Goal: Task Accomplishment & Management: Use online tool/utility

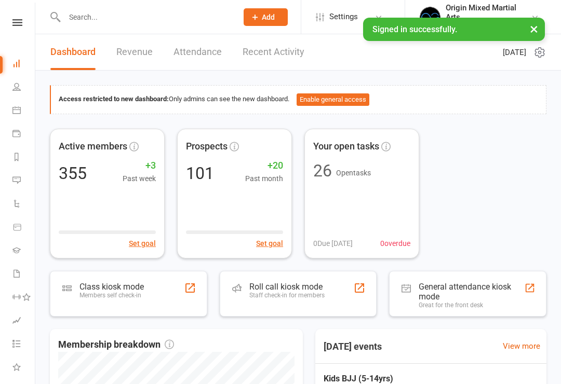
click at [108, 289] on div "Class kiosk mode" at bounding box center [111, 287] width 64 height 10
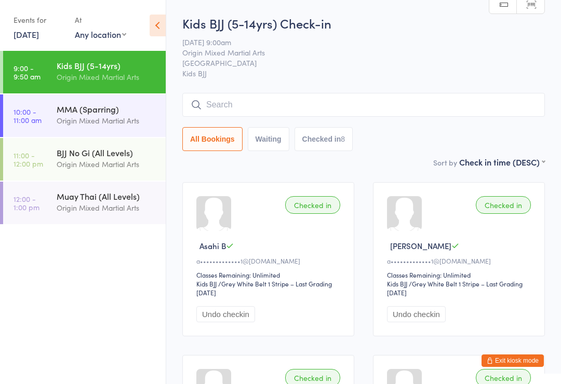
click at [476, 107] on input "search" at bounding box center [363, 105] width 363 height 24
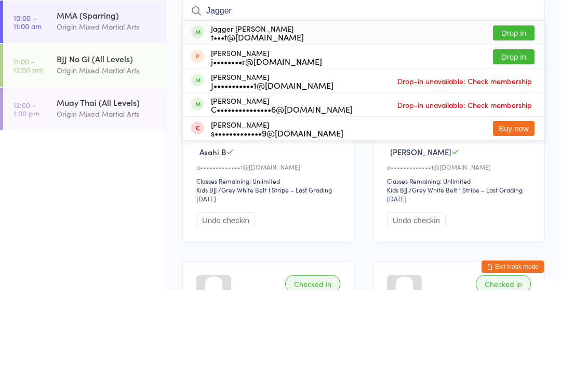
type input "Jagger"
click at [520, 119] on button "Drop in" at bounding box center [514, 126] width 42 height 15
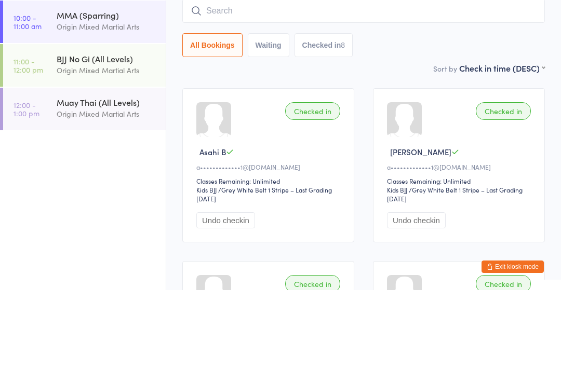
scroll to position [94, 0]
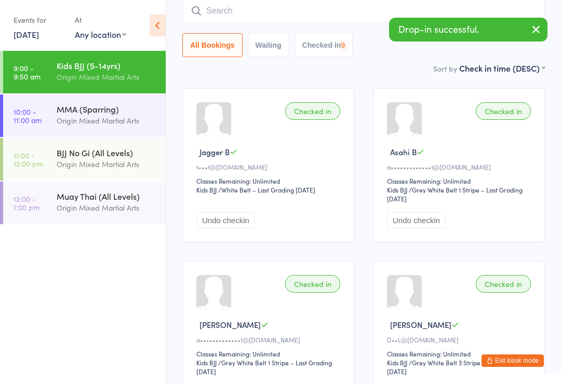
click at [442, 11] on input "search" at bounding box center [363, 11] width 363 height 24
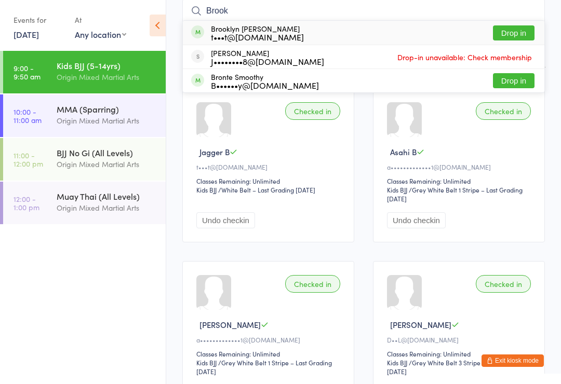
type input "Brook"
click at [520, 31] on button "Drop in" at bounding box center [514, 32] width 42 height 15
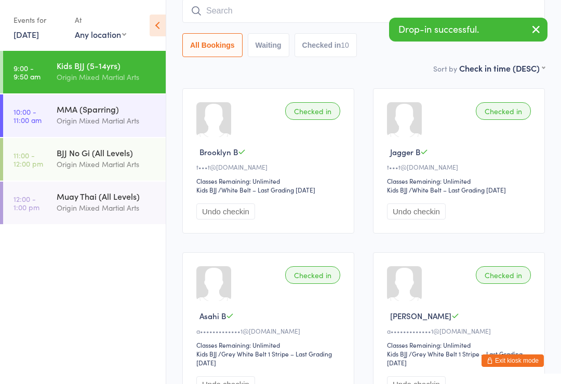
click at [448, 16] on input "search" at bounding box center [363, 11] width 363 height 24
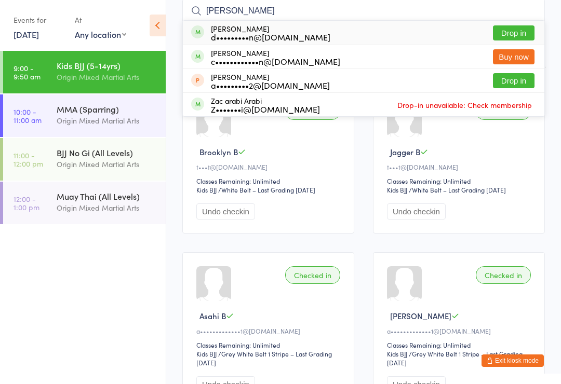
type input "[PERSON_NAME]"
click at [351, 44] on div "[PERSON_NAME] d•••••••••n@[DOMAIN_NAME] Drop in" at bounding box center [364, 33] width 362 height 24
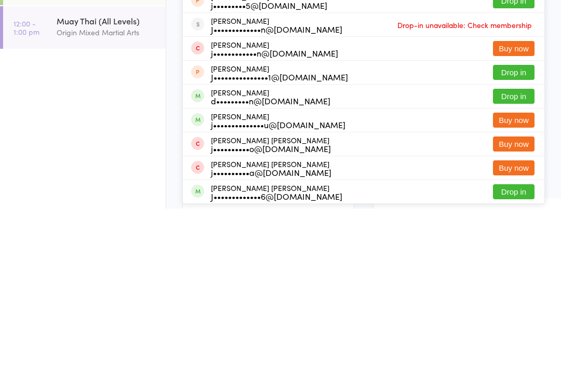
type input "jack"
click at [518, 264] on button "Drop in" at bounding box center [514, 271] width 42 height 15
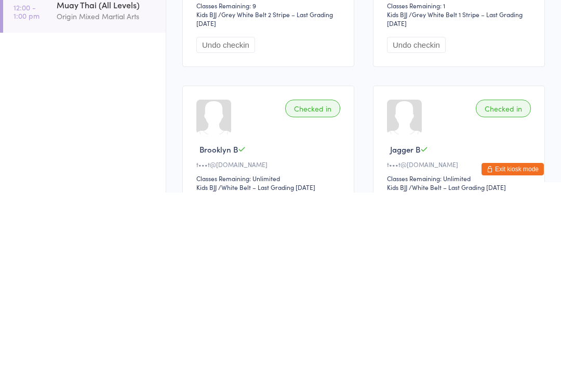
scroll to position [77, 0]
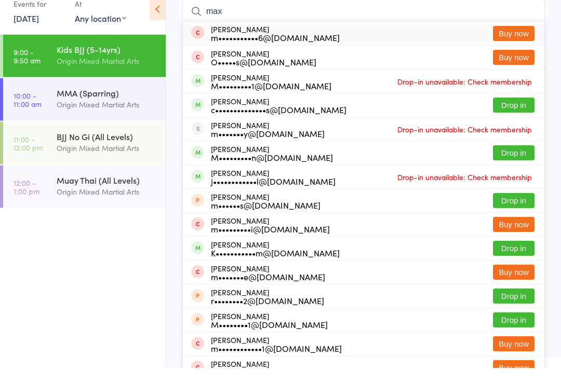
type input "max"
click at [514, 162] on button "Drop in" at bounding box center [514, 169] width 42 height 15
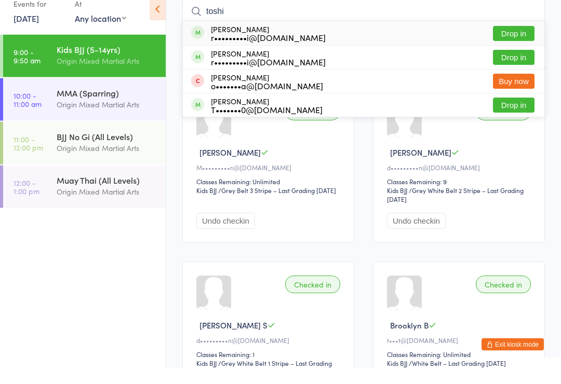
type input "toshi"
click at [513, 43] on button "Drop in" at bounding box center [514, 50] width 42 height 15
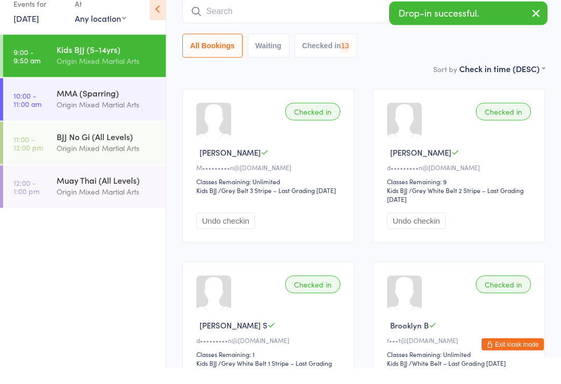
click at [449, 18] on div "Drop-in successful." at bounding box center [468, 30] width 158 height 24
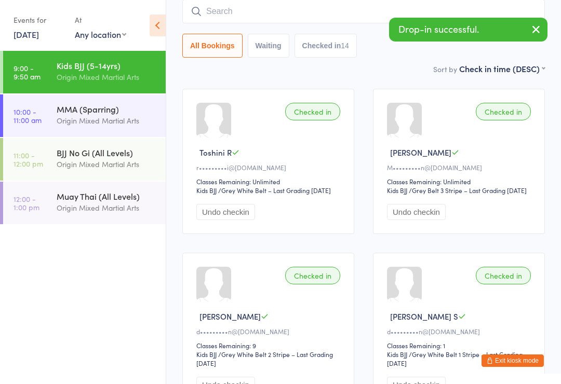
click at [288, 23] on input "search" at bounding box center [363, 11] width 363 height 24
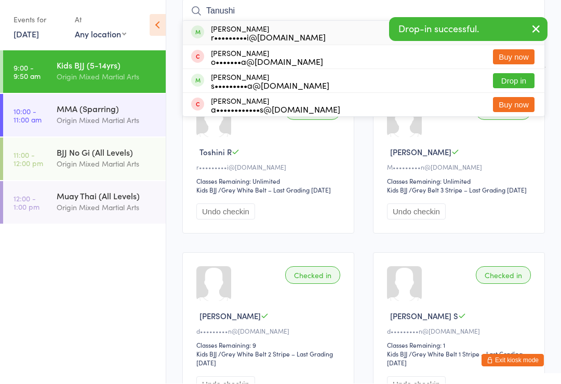
type input "Tanushi"
click at [329, 39] on div "[PERSON_NAME] r•••••••••i@[DOMAIN_NAME] Drop in" at bounding box center [364, 33] width 362 height 24
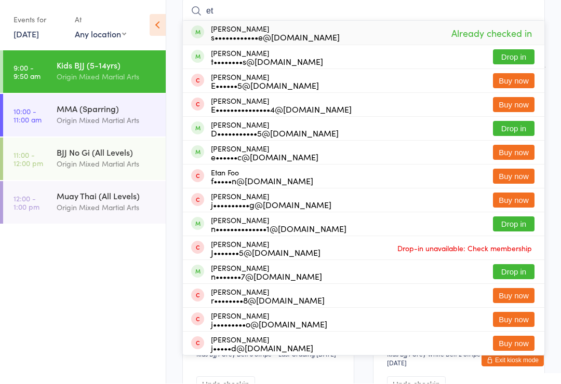
type input "e"
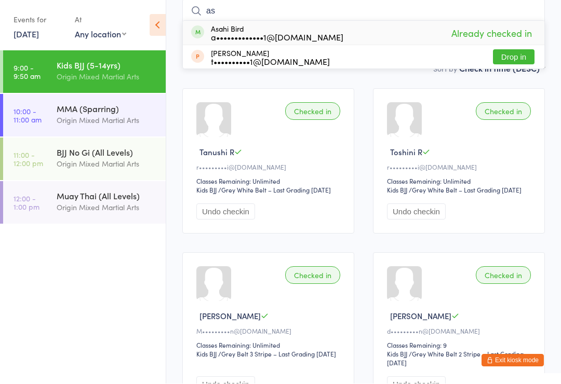
type input "a"
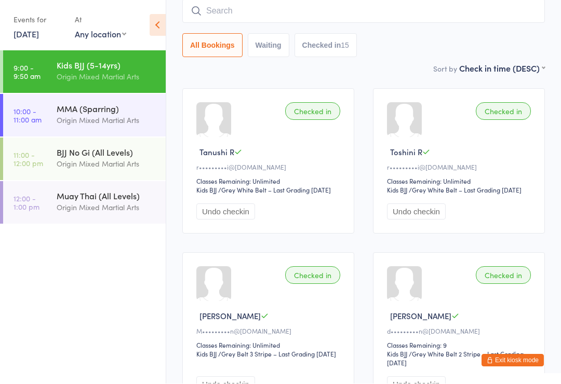
scroll to position [94, 0]
click at [464, 19] on input "search" at bounding box center [363, 11] width 363 height 24
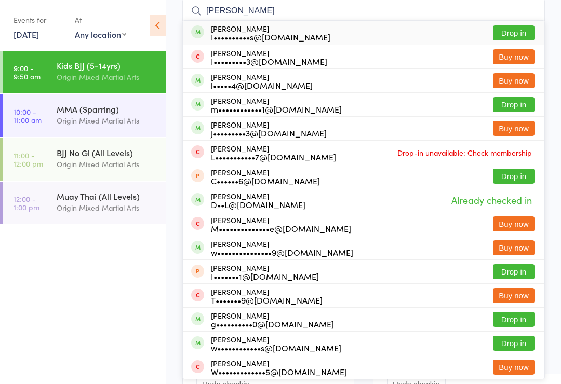
type input "[PERSON_NAME]"
click at [515, 30] on button "Drop in" at bounding box center [514, 32] width 42 height 15
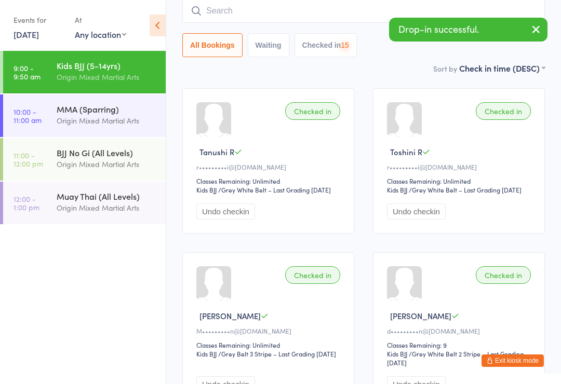
click at [441, 16] on input "search" at bounding box center [363, 11] width 363 height 24
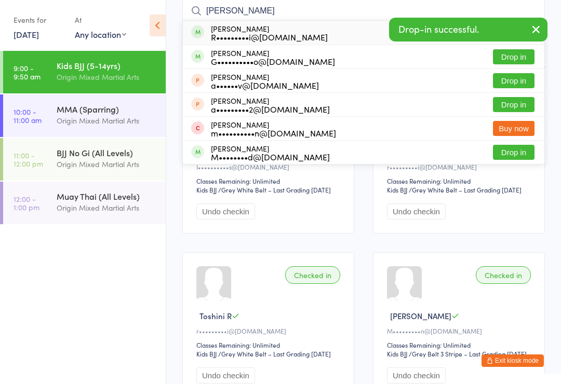
type input "[PERSON_NAME]"
click at [516, 61] on button "Drop in" at bounding box center [514, 56] width 42 height 15
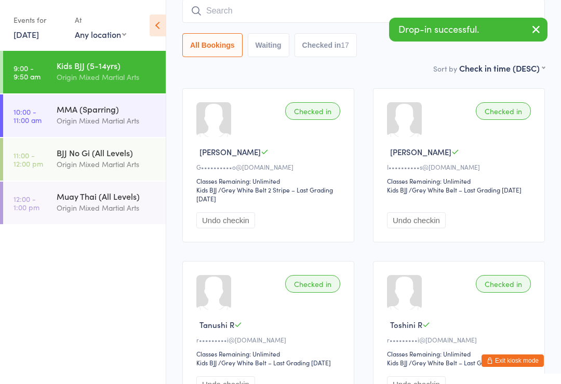
click at [342, 22] on input "search" at bounding box center [363, 11] width 363 height 24
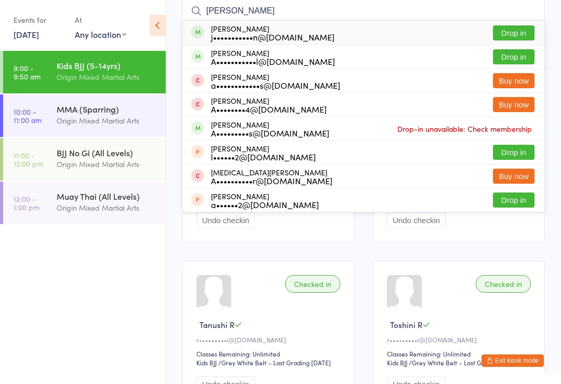
type input "[PERSON_NAME]"
click at [523, 36] on button "Drop in" at bounding box center [514, 32] width 42 height 15
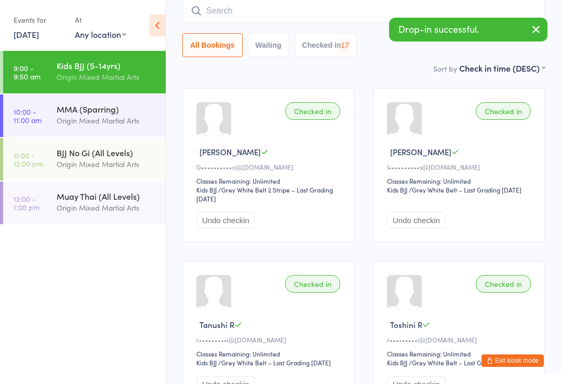
click at [365, 17] on input "search" at bounding box center [363, 11] width 363 height 24
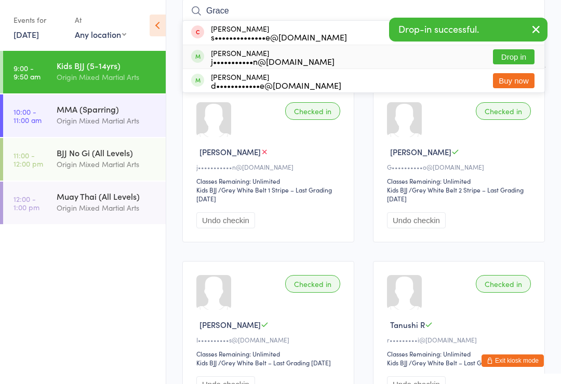
type input "Grace"
click at [326, 63] on div "[PERSON_NAME] j•••••••••••n@[DOMAIN_NAME] Drop in" at bounding box center [364, 56] width 362 height 23
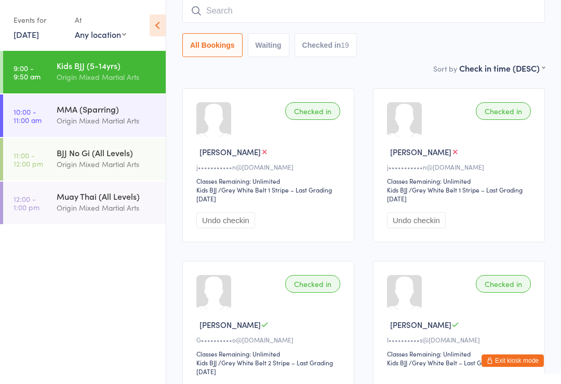
click at [466, 20] on input "search" at bounding box center [363, 11] width 363 height 24
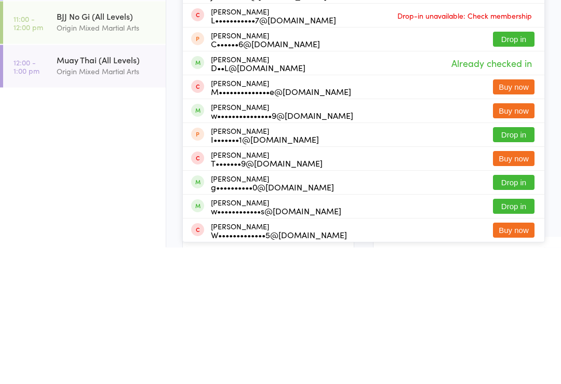
scroll to position [12, 0]
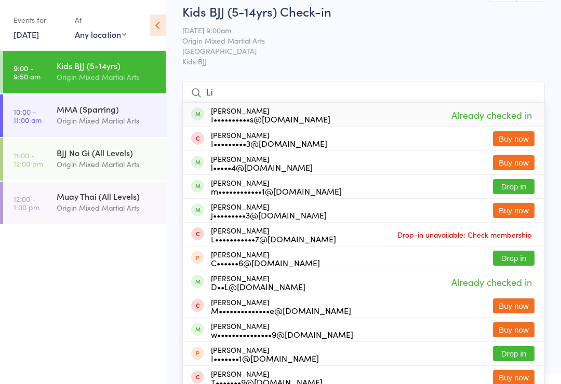
type input "L"
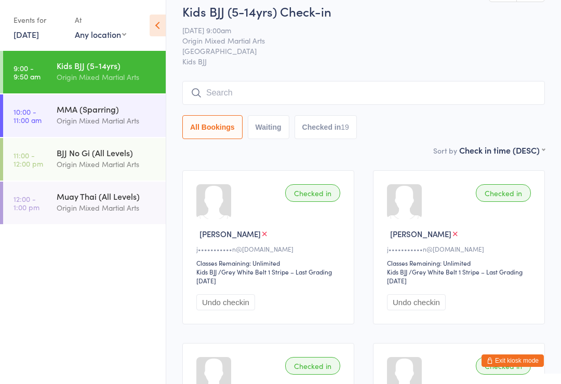
click at [428, 95] on input "search" at bounding box center [363, 93] width 363 height 24
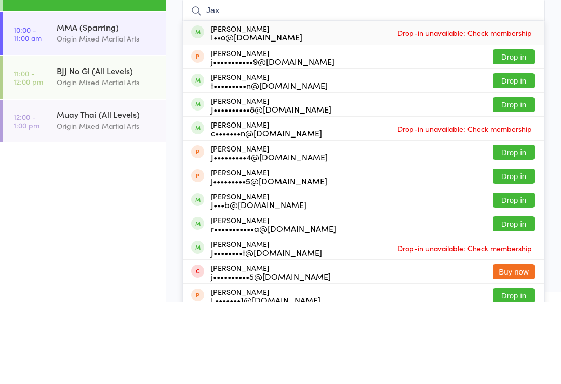
type input "Jax"
click at [518, 155] on button "Drop in" at bounding box center [514, 162] width 42 height 15
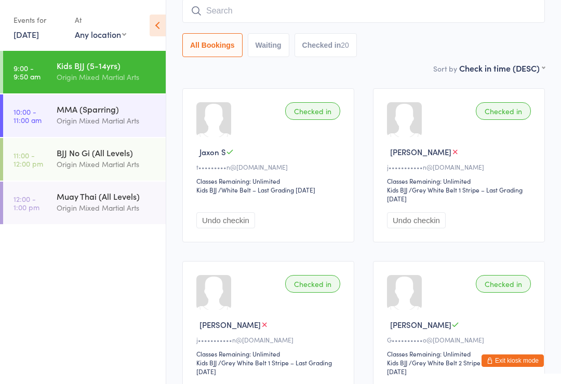
click at [64, 121] on div "Origin Mixed Martial Arts" at bounding box center [107, 121] width 100 height 12
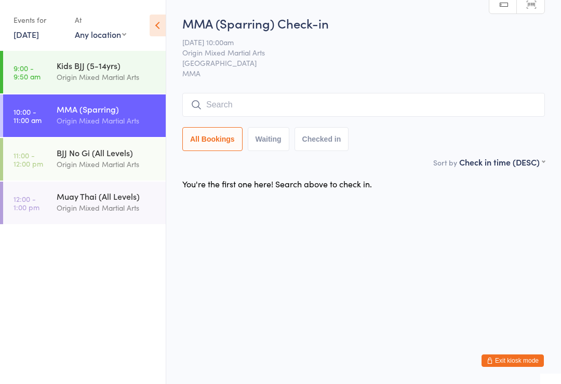
click at [309, 123] on div "All Bookings Waiting Checked in" at bounding box center [363, 122] width 363 height 58
click at [368, 102] on input "search" at bounding box center [363, 105] width 363 height 24
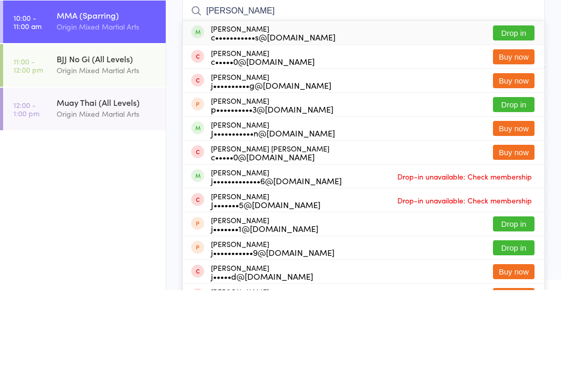
type input "[PERSON_NAME]"
click at [517, 119] on button "Drop in" at bounding box center [514, 126] width 42 height 15
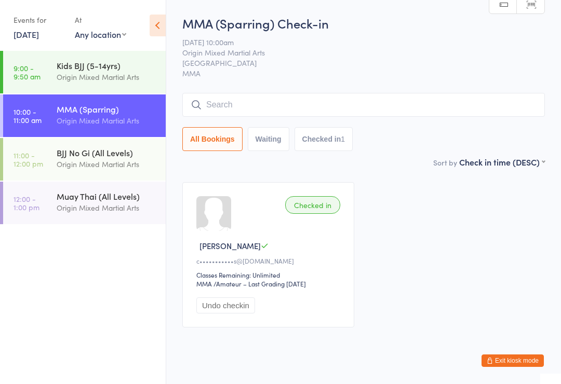
click at [348, 104] on input "search" at bounding box center [363, 105] width 363 height 24
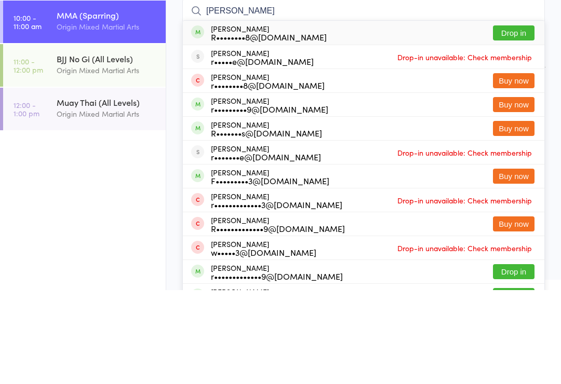
type input "[PERSON_NAME]"
click at [513, 119] on button "Drop in" at bounding box center [514, 126] width 42 height 15
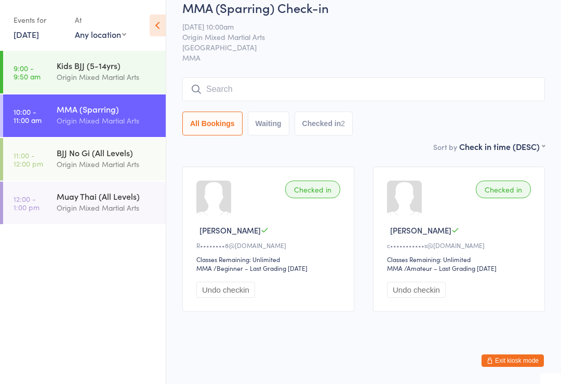
click at [51, 74] on link "9:00 - 9:50 am Kids BJJ (5-14yrs) Origin Mixed Martial Arts" at bounding box center [84, 72] width 163 height 43
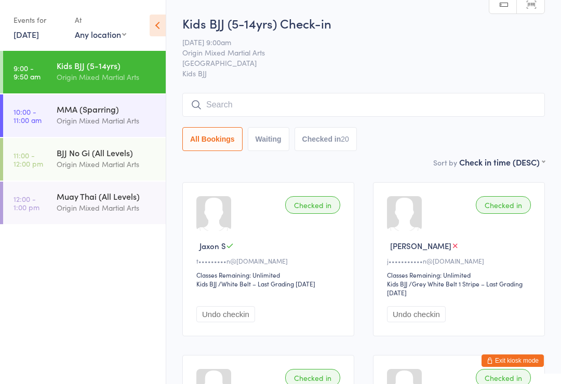
click at [395, 113] on input "search" at bounding box center [363, 105] width 363 height 24
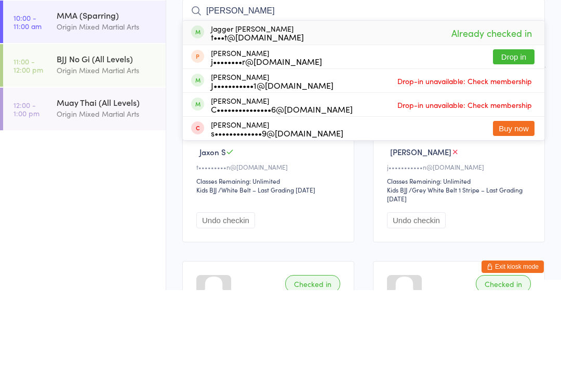
type input "J"
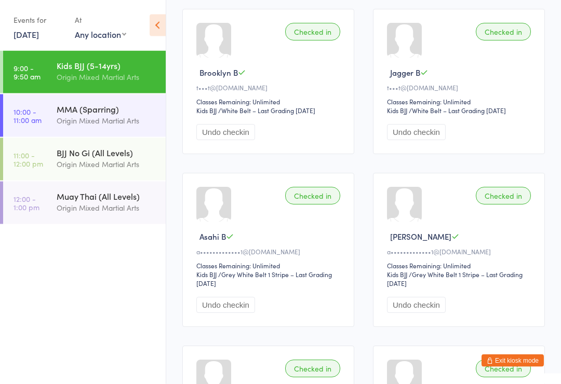
scroll to position [1027, 0]
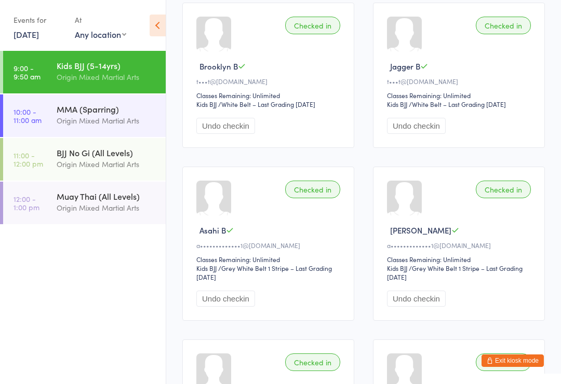
click at [416, 72] on span "Jagger B" at bounding box center [405, 66] width 30 height 11
click at [525, 367] on button "Exit kiosk mode" at bounding box center [513, 361] width 62 height 12
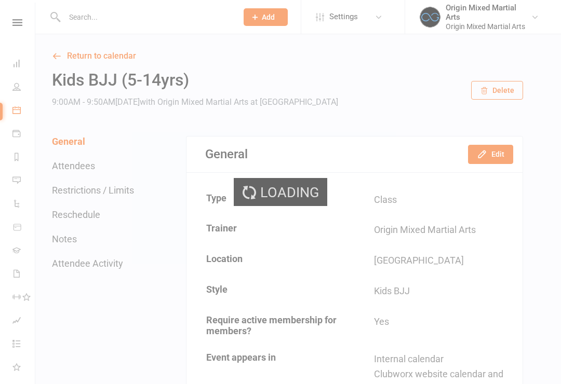
click at [8, 64] on li "Dashboard" at bounding box center [17, 64] width 35 height 23
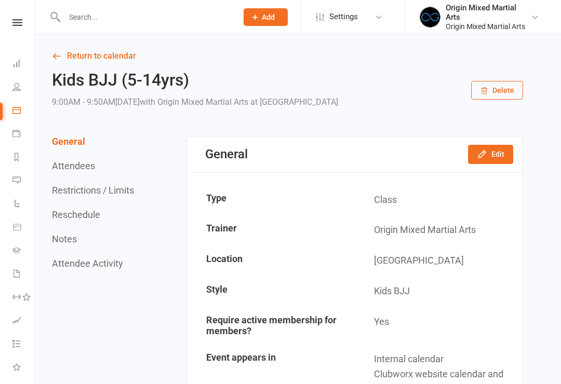
click at [16, 65] on icon at bounding box center [16, 63] width 8 height 8
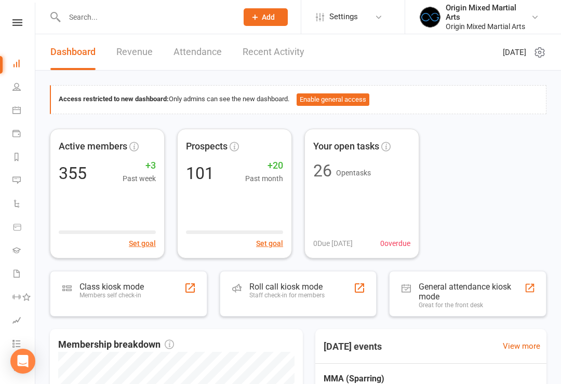
click at [84, 22] on input "text" at bounding box center [145, 17] width 169 height 15
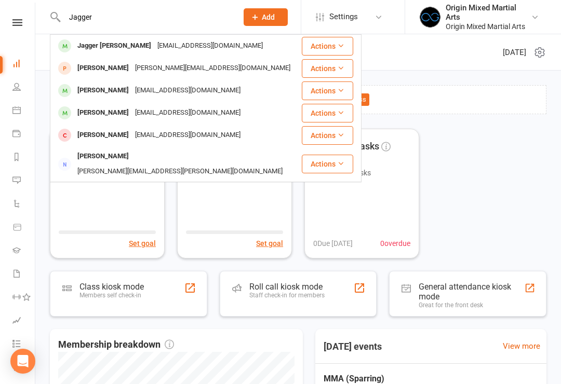
type input "Jagger"
click at [90, 52] on div "Jagger [PERSON_NAME]" at bounding box center [114, 45] width 80 height 15
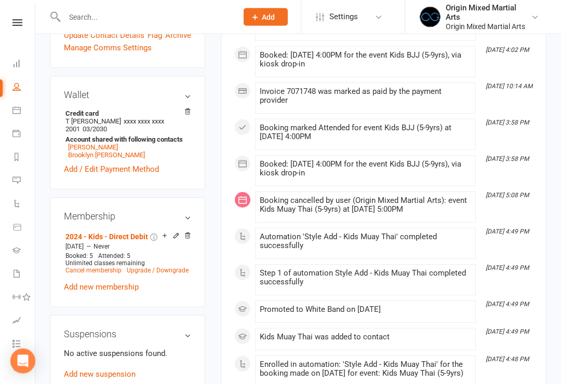
scroll to position [341, 0]
click at [16, 59] on link "Dashboard" at bounding box center [23, 64] width 23 height 23
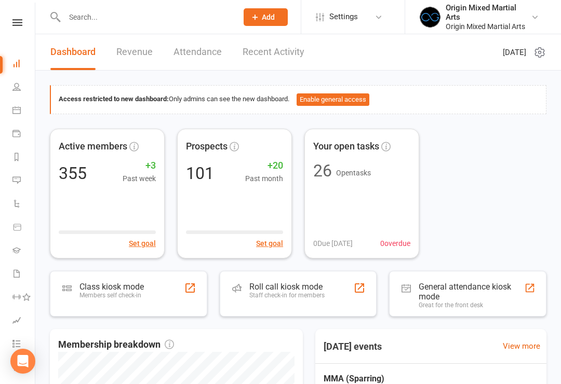
click at [102, 301] on div "Class kiosk mode Members self check-in" at bounding box center [111, 295] width 64 height 27
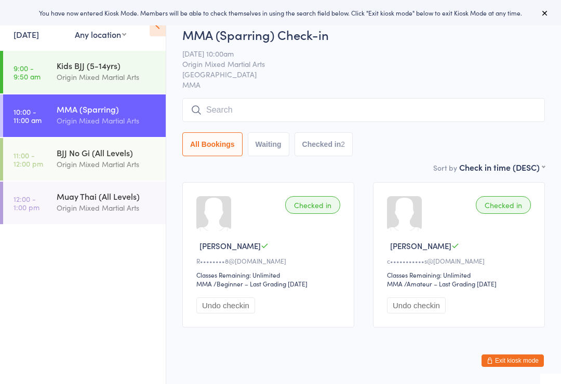
click at [55, 73] on link "9:00 - 9:50 am Kids BJJ (5-14yrs) Origin Mixed Martial Arts" at bounding box center [84, 72] width 163 height 43
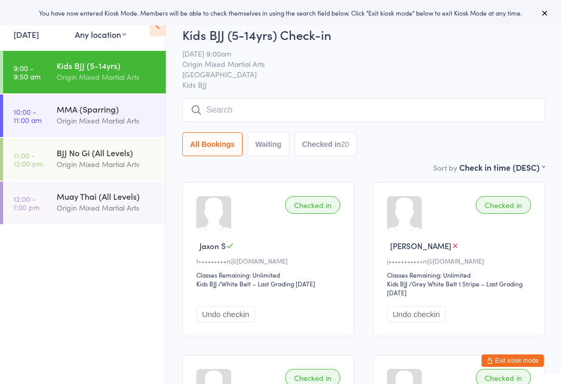
click at [70, 125] on div "Origin Mixed Martial Arts" at bounding box center [107, 121] width 100 height 12
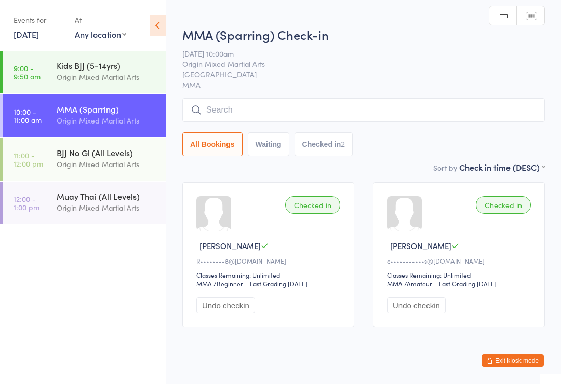
click at [484, 114] on input "search" at bounding box center [363, 110] width 363 height 24
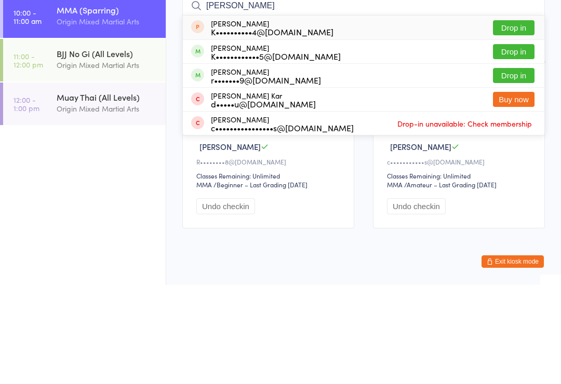
type input "Karen"
click at [516, 143] on button "Drop in" at bounding box center [514, 150] width 42 height 15
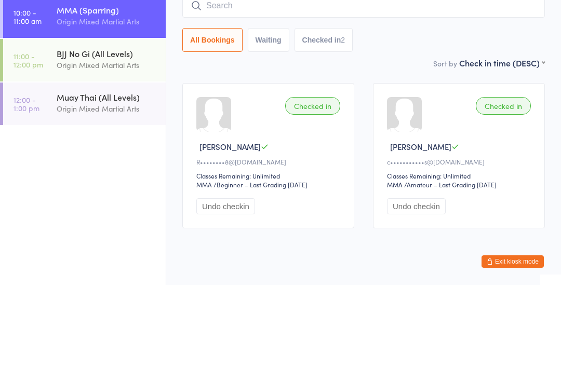
scroll to position [29, 0]
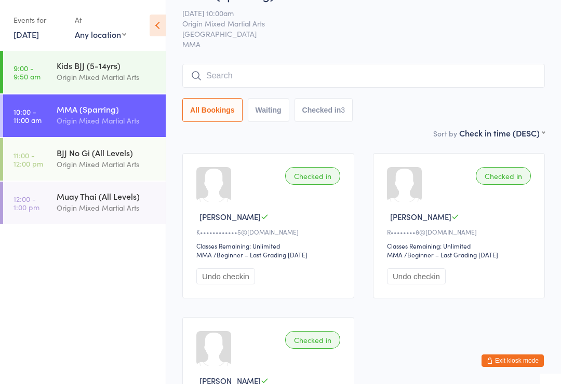
click at [78, 155] on div "BJJ No Gi (All Levels)" at bounding box center [107, 152] width 100 height 11
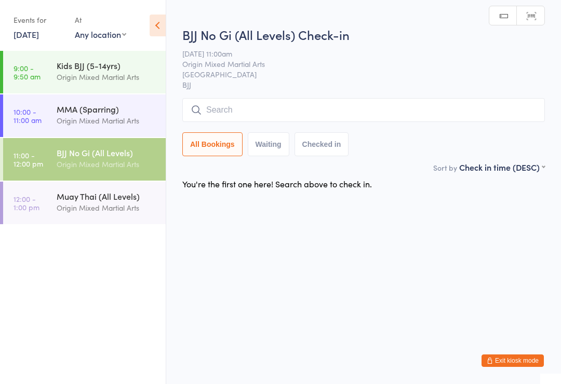
click at [452, 104] on input "search" at bounding box center [363, 110] width 363 height 24
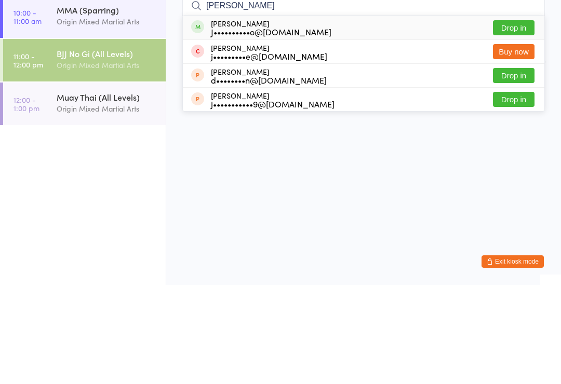
type input "Jarvis"
click at [515, 119] on button "Drop in" at bounding box center [514, 126] width 42 height 15
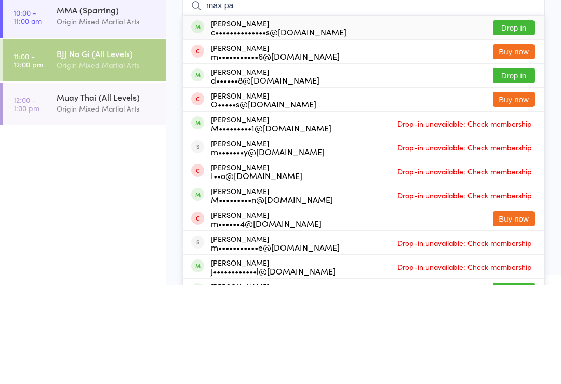
type input "max pa"
click at [515, 119] on button "Drop in" at bounding box center [514, 126] width 42 height 15
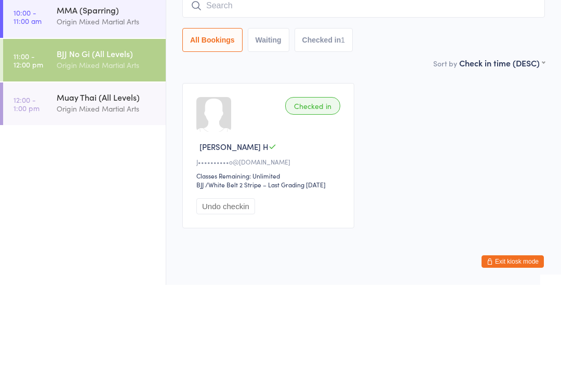
scroll to position [29, 0]
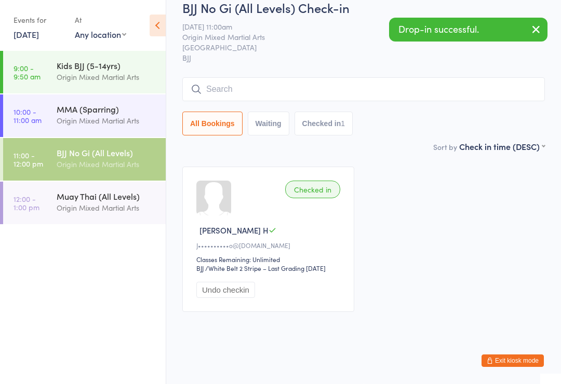
click at [41, 201] on link "12:00 - 1:00 pm Muay Thai (All Levels) Origin Mixed Martial Arts" at bounding box center [84, 203] width 163 height 43
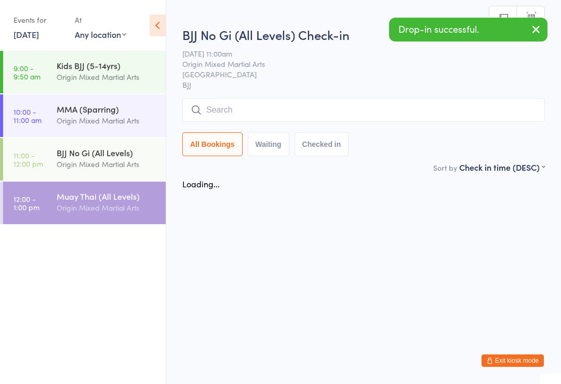
click at [29, 155] on time "11:00 - 12:00 pm" at bounding box center [29, 159] width 30 height 17
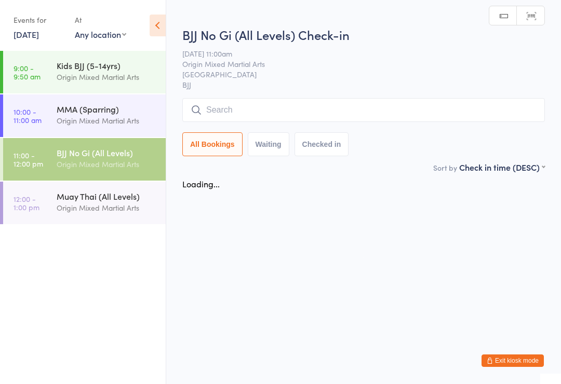
click at [33, 165] on time "11:00 - 12:00 pm" at bounding box center [29, 159] width 30 height 17
click at [434, 121] on input "search" at bounding box center [363, 110] width 363 height 24
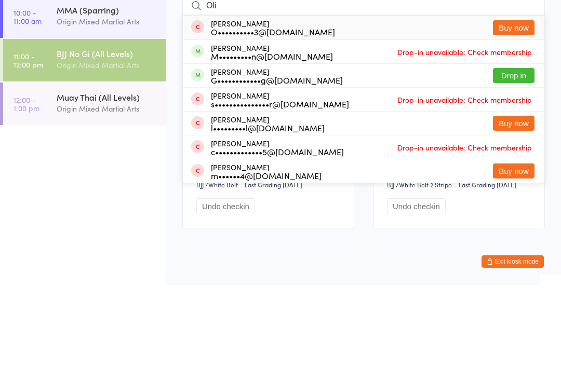
type input "Oli"
click at [527, 167] on button "Drop in" at bounding box center [514, 174] width 42 height 15
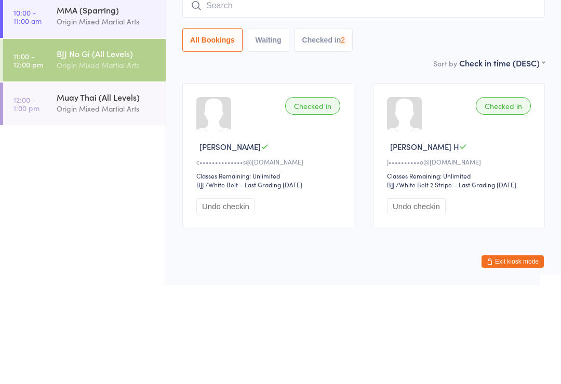
click at [52, 182] on link "12:00 - 1:00 pm Muay Thai (All Levels) Origin Mixed Martial Arts" at bounding box center [84, 203] width 163 height 43
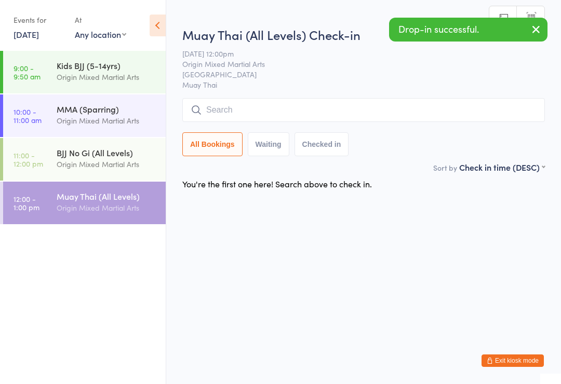
click at [46, 150] on link "11:00 - 12:00 pm BJJ No Gi (All Levels) Origin Mixed Martial Arts" at bounding box center [84, 159] width 163 height 43
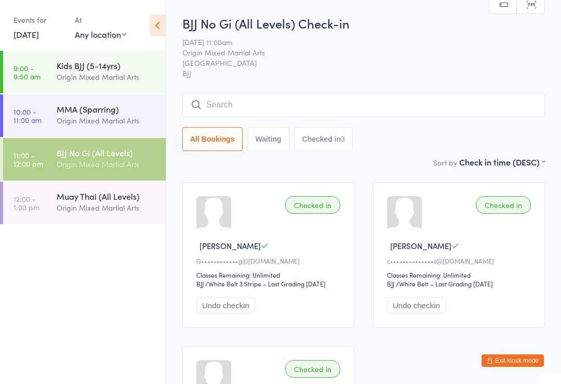
click at [345, 96] on input "search" at bounding box center [363, 105] width 363 height 24
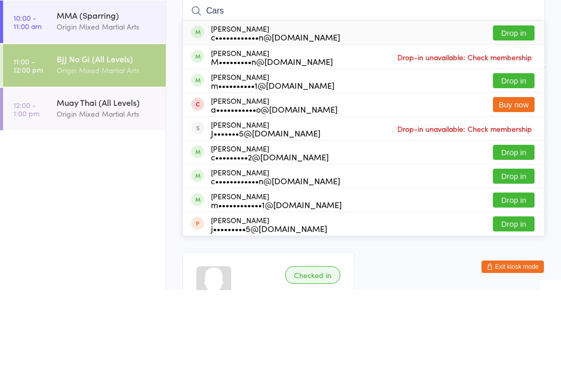
type input "Cars"
click at [520, 119] on button "Drop in" at bounding box center [514, 126] width 42 height 15
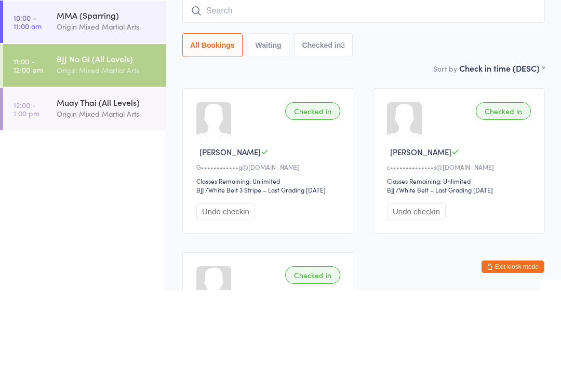
scroll to position [94, 0]
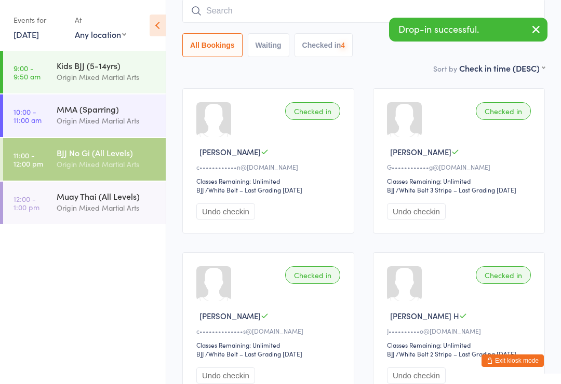
click at [123, 223] on div "Muay Thai (All Levels) Origin Mixed Martial Arts" at bounding box center [111, 202] width 109 height 41
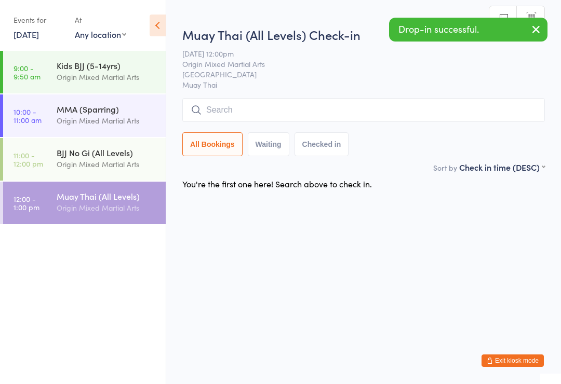
click at [270, 97] on div "Muay Thai (All Levels) Check-in 13 Sep 12:00pm Origin Mixed Martial Arts Glades…" at bounding box center [363, 94] width 363 height 136
click at [298, 106] on input "search" at bounding box center [363, 110] width 363 height 24
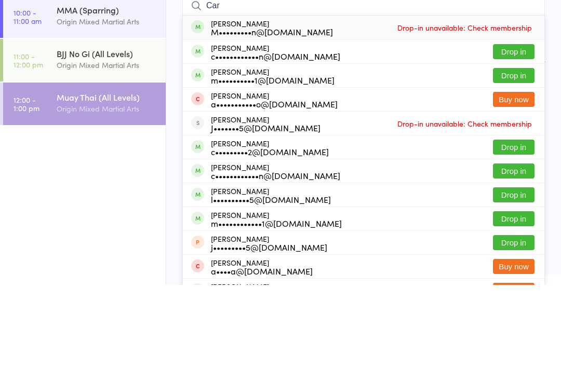
type input "Car"
click at [520, 143] on button "Drop in" at bounding box center [514, 150] width 42 height 15
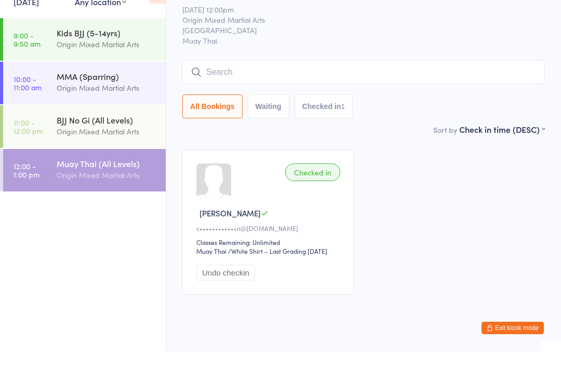
click at [102, 147] on div "BJJ No Gi (All Levels)" at bounding box center [107, 152] width 100 height 11
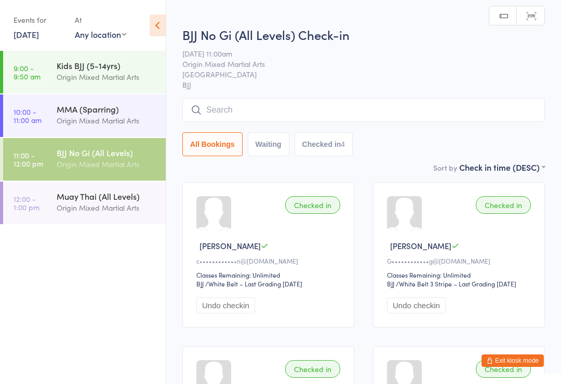
click at [250, 105] on input "search" at bounding box center [363, 110] width 363 height 24
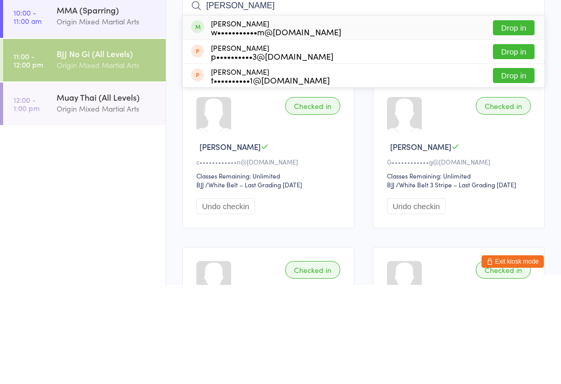
type input "Wayne"
click at [520, 119] on button "Drop in" at bounding box center [514, 126] width 42 height 15
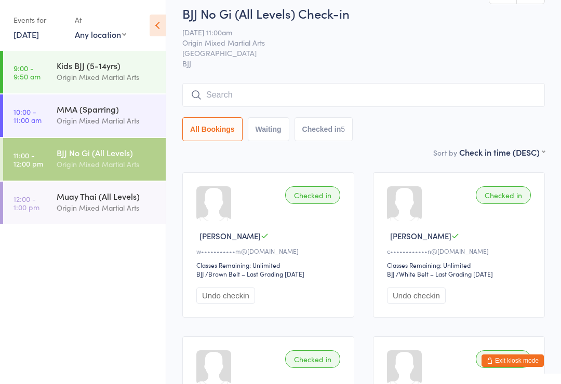
scroll to position [9, 0]
click at [314, 100] on input "search" at bounding box center [363, 96] width 363 height 24
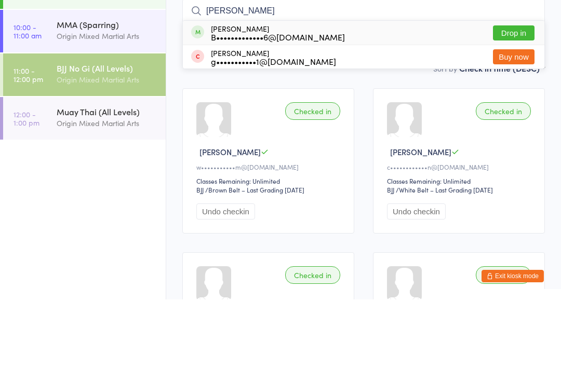
type input "Bruce"
click at [517, 110] on button "Drop in" at bounding box center [514, 117] width 42 height 15
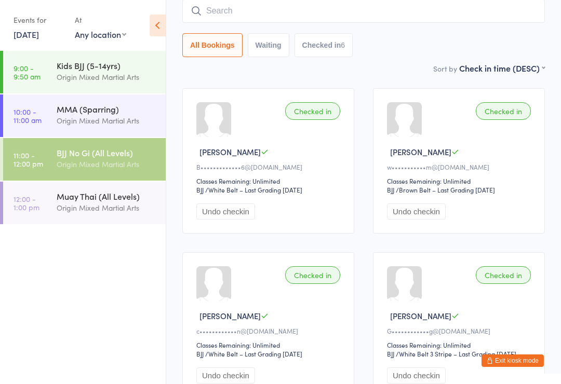
click at [313, 11] on input "search" at bounding box center [363, 11] width 363 height 24
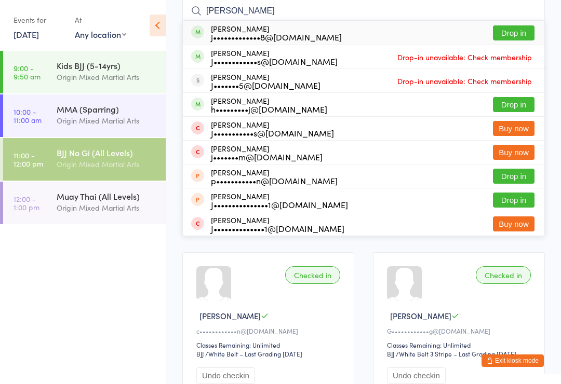
type input "Julian"
click at [520, 34] on button "Drop in" at bounding box center [514, 32] width 42 height 15
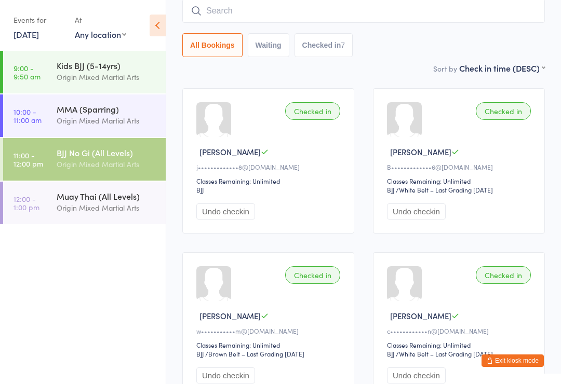
click at [287, 22] on input "search" at bounding box center [363, 11] width 363 height 24
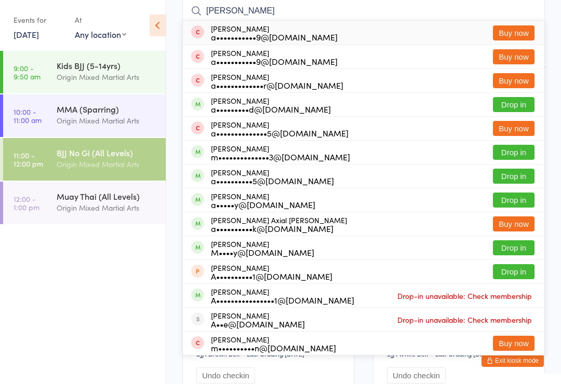
type input "Anthony m"
click at [513, 107] on button "Drop in" at bounding box center [514, 104] width 42 height 15
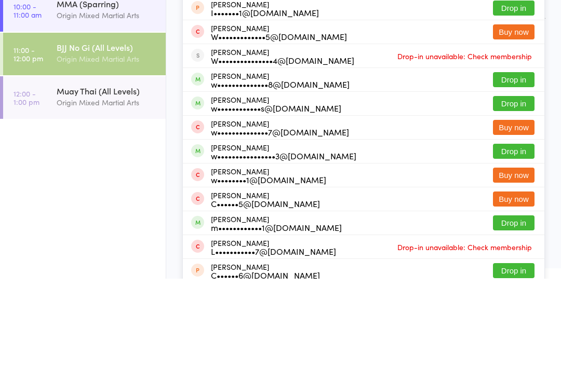
scroll to position [29, 0]
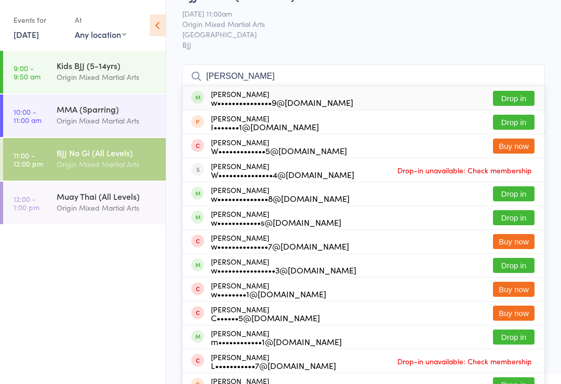
type input "william c"
click at [518, 98] on button "Drop in" at bounding box center [514, 98] width 42 height 15
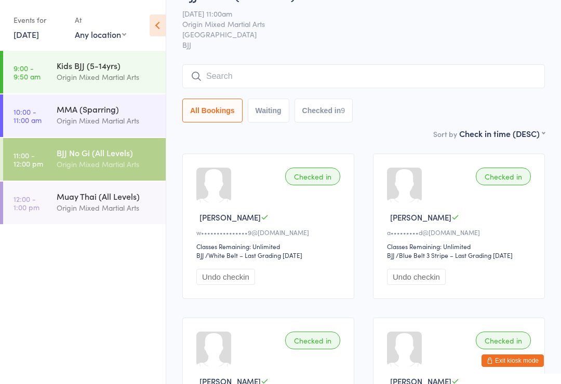
click at [322, 82] on input "search" at bounding box center [363, 76] width 363 height 24
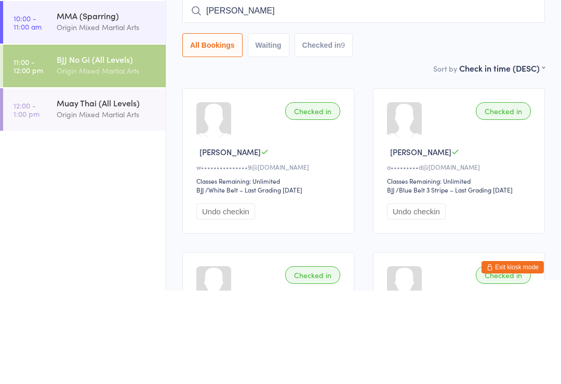
scroll to position [0, 0]
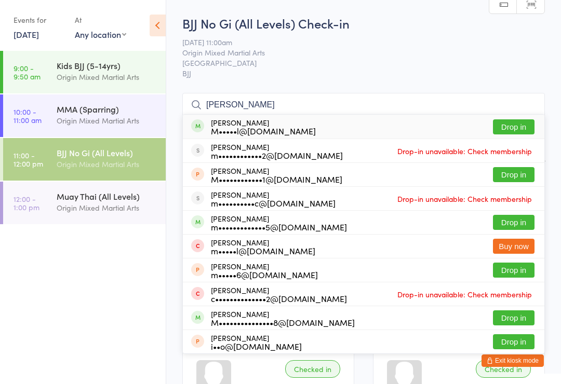
click at [484, 58] on span "Origin Mixed Martial Arts" at bounding box center [355, 52] width 347 height 10
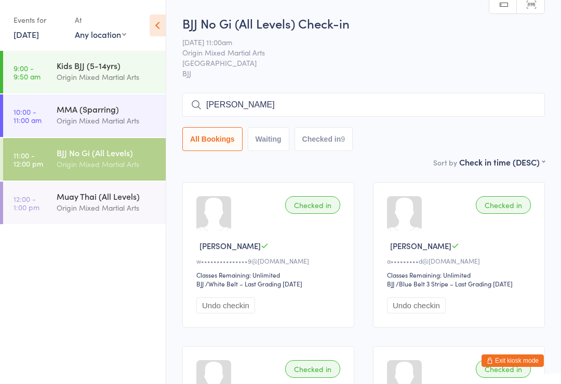
click at [415, 110] on input "Michael" at bounding box center [363, 105] width 363 height 24
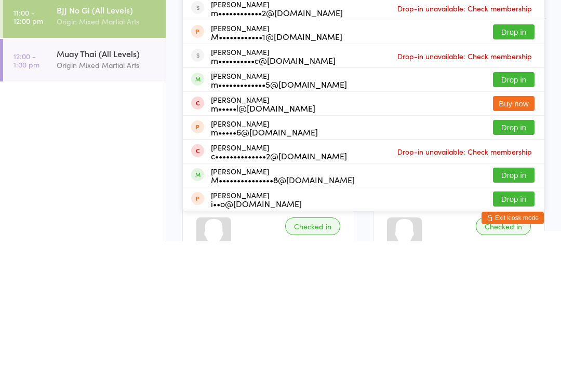
type input "Michael"
click at [521, 311] on button "Drop in" at bounding box center [514, 318] width 42 height 15
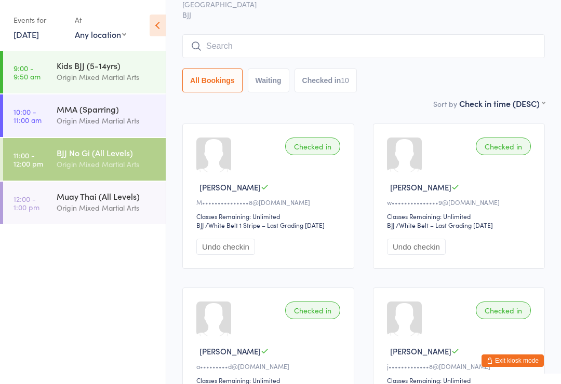
scroll to position [60, 0]
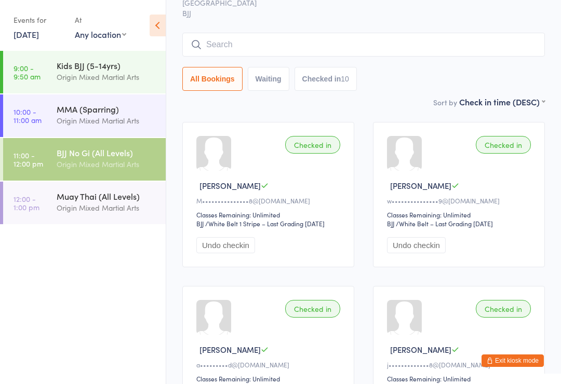
click at [318, 30] on div "BJJ No Gi (All Levels) Check-in 13 Sep 11:00am Origin Mixed Martial Arts Glades…" at bounding box center [363, 25] width 363 height 142
click at [271, 43] on input "search" at bounding box center [363, 45] width 363 height 24
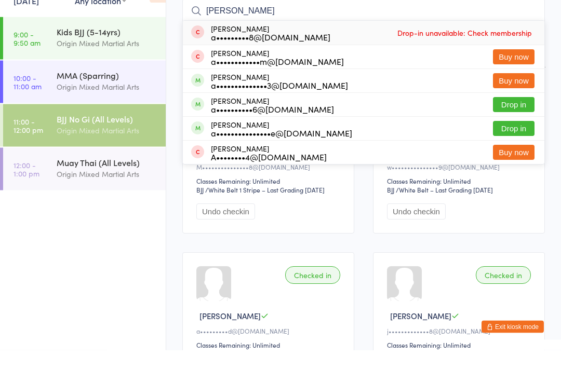
type input "Aidan"
click at [513, 131] on button "Drop in" at bounding box center [514, 138] width 42 height 15
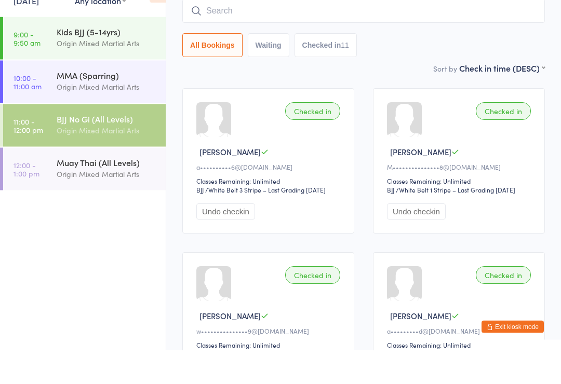
click at [128, 191] on div "Muay Thai (All Levels)" at bounding box center [107, 196] width 100 height 11
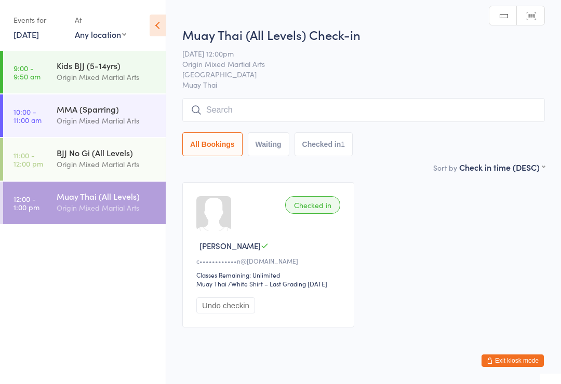
click at [489, 118] on input "search" at bounding box center [363, 110] width 363 height 24
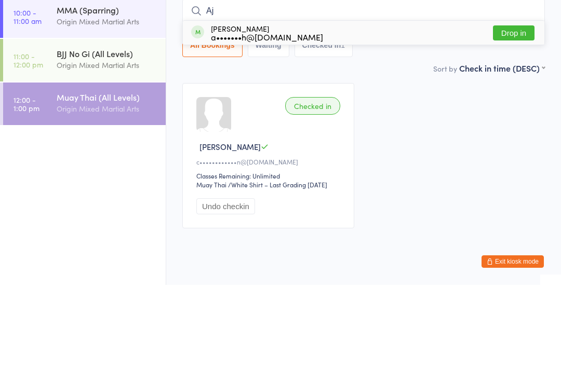
type input "Aj"
click at [515, 125] on button "Drop in" at bounding box center [514, 132] width 42 height 15
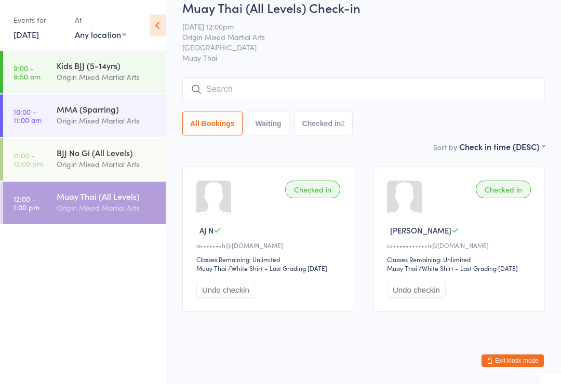
click at [484, 53] on div "Muay Thai (All Levels) Check-in 13 Sep 12:00pm Origin Mixed Martial Arts Glades…" at bounding box center [363, 70] width 363 height 142
click at [511, 77] on input "search" at bounding box center [363, 89] width 363 height 24
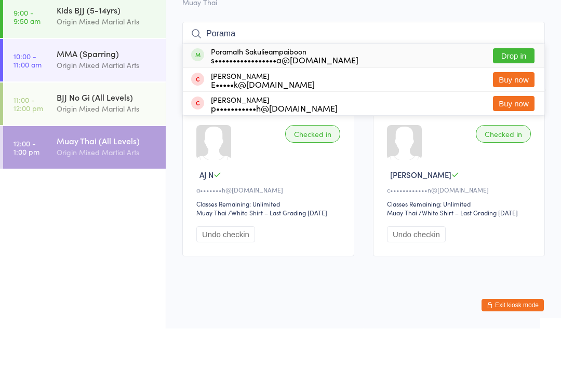
type input "Porama"
click at [524, 104] on button "Drop in" at bounding box center [514, 111] width 42 height 15
